Goal: Check status: Check status

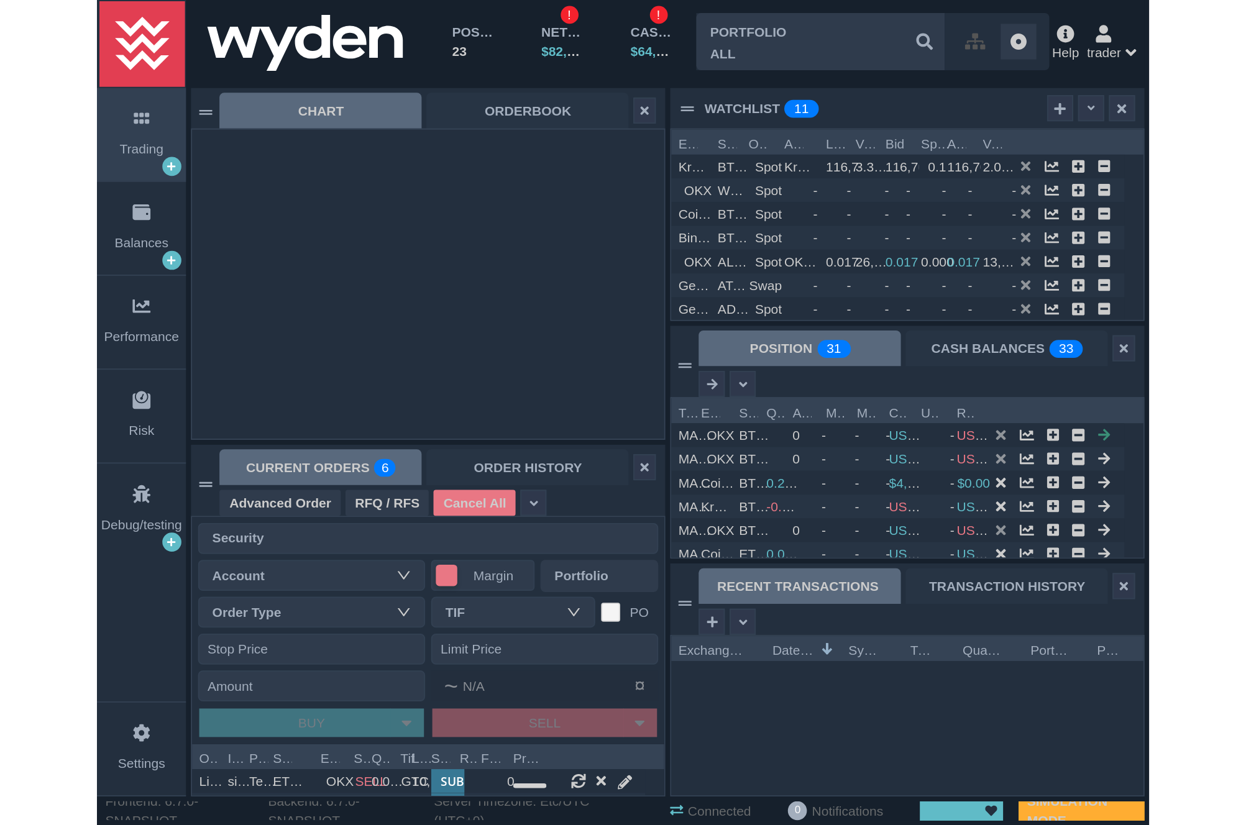
scroll to position [27, 247]
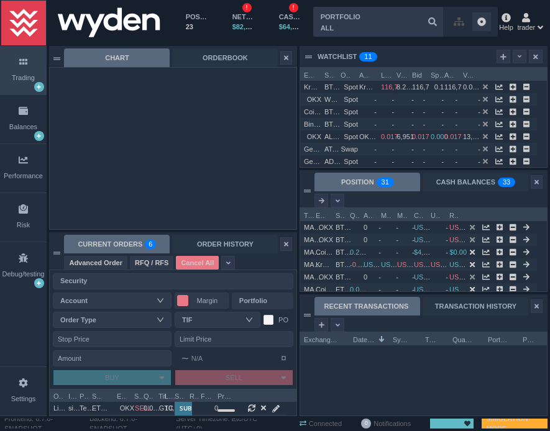
click at [395, 374] on div at bounding box center [423, 380] width 247 height 70
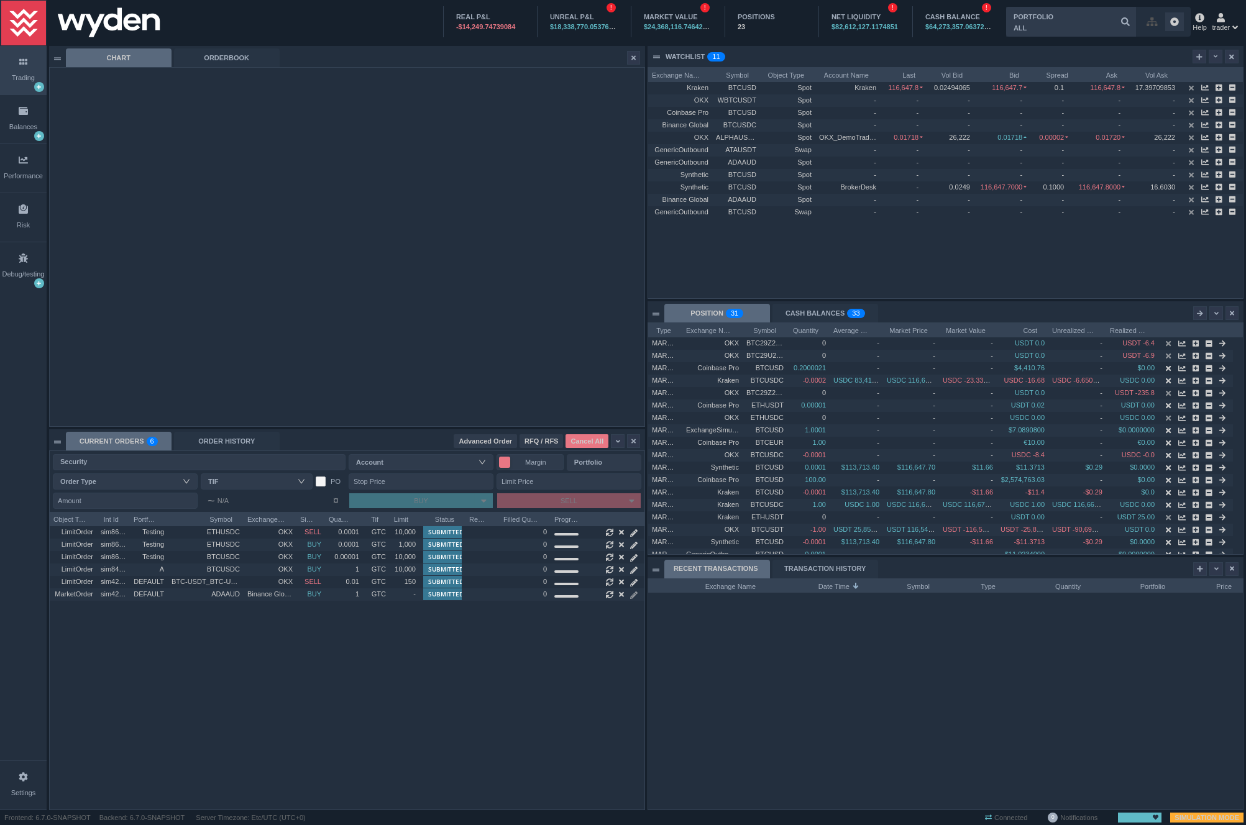
scroll to position [298, 595]
click at [238, 431] on div "ORDER HISTORY" at bounding box center [227, 441] width 106 height 19
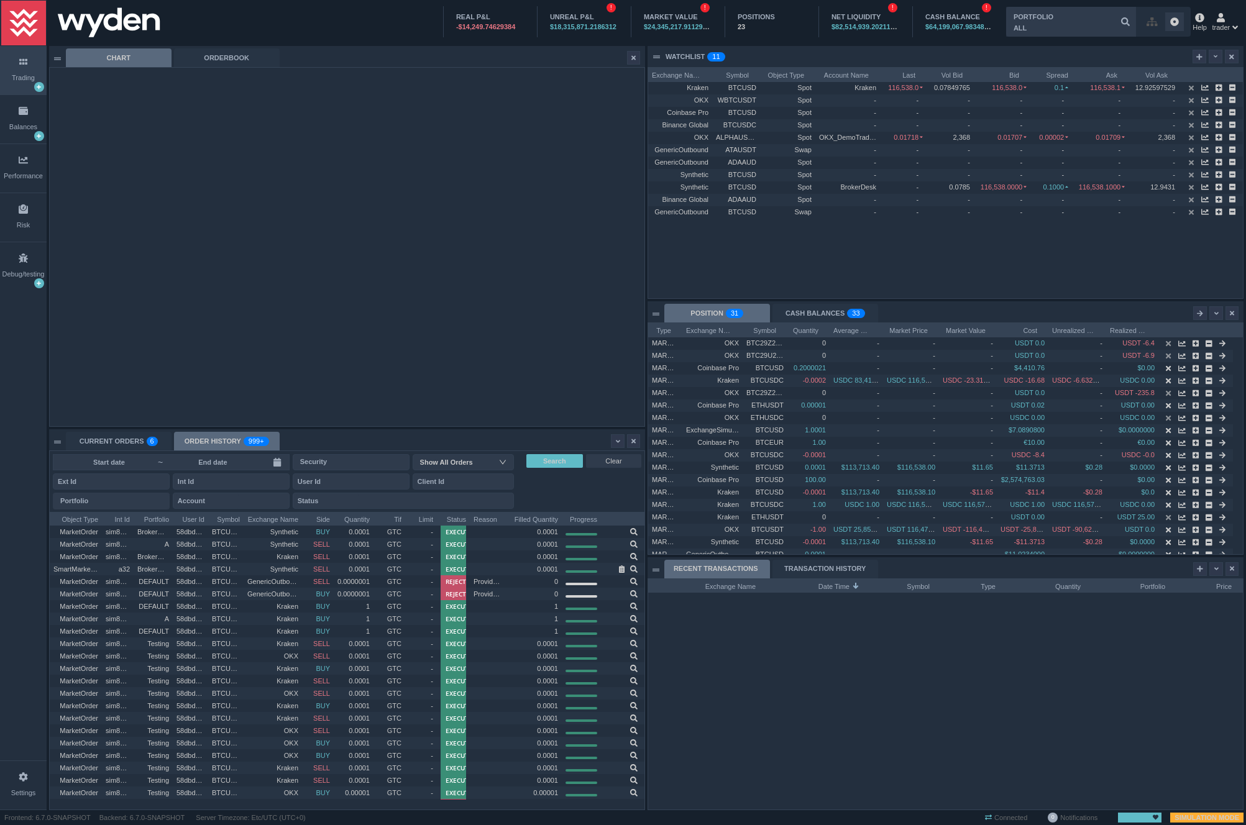
click at [238, 431] on input at bounding box center [213, 462] width 98 height 10
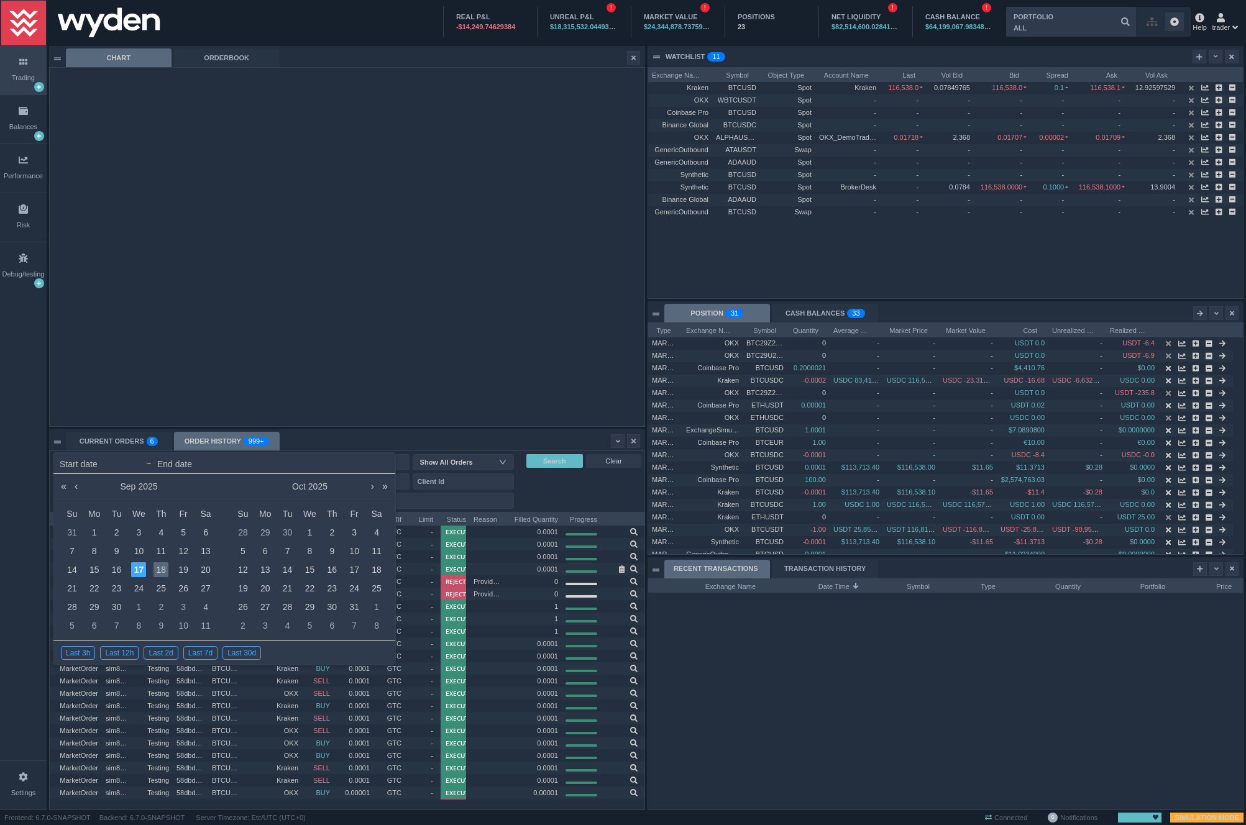
click at [162, 431] on div "18" at bounding box center [160, 569] width 15 height 15
click at [203, 431] on div "20" at bounding box center [205, 569] width 15 height 15
type input "[DATE]"
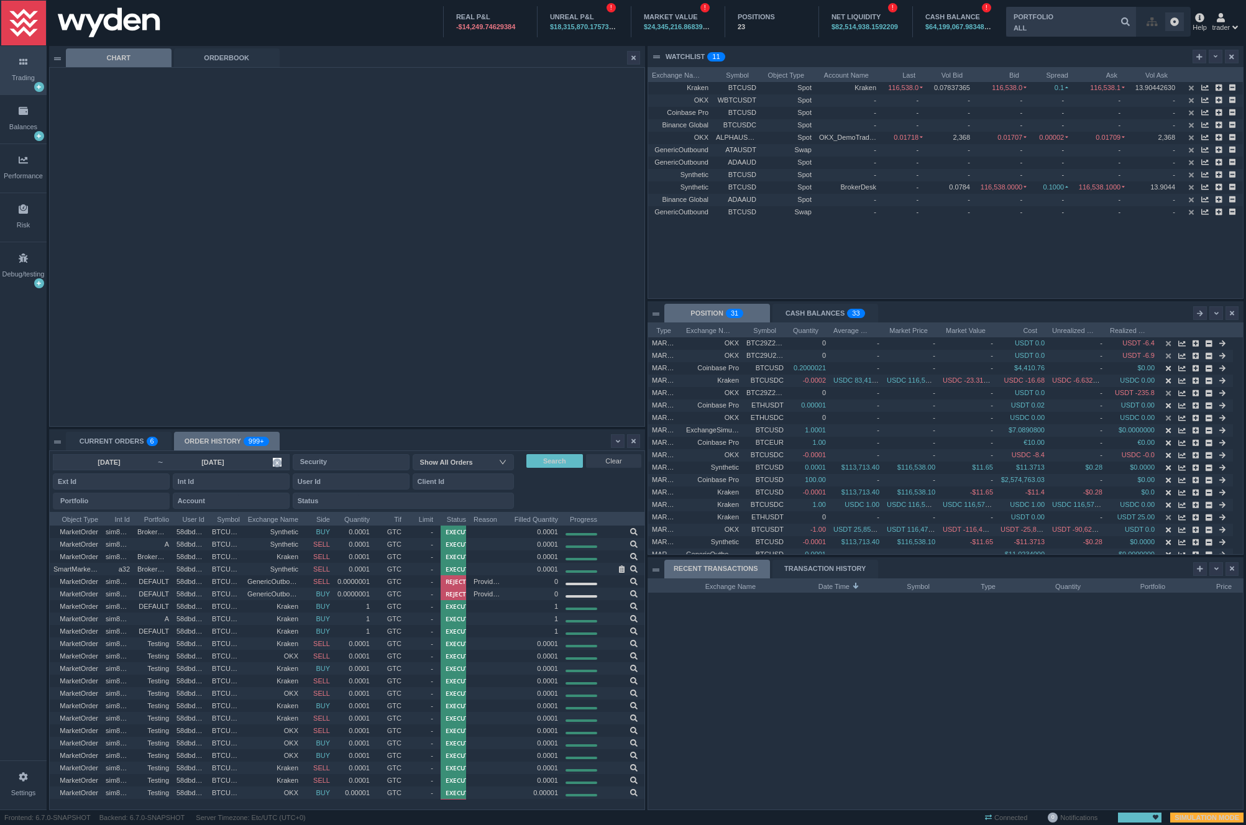
click at [208, 431] on input "[DATE]" at bounding box center [213, 462] width 98 height 10
